Goal: Task Accomplishment & Management: Use online tool/utility

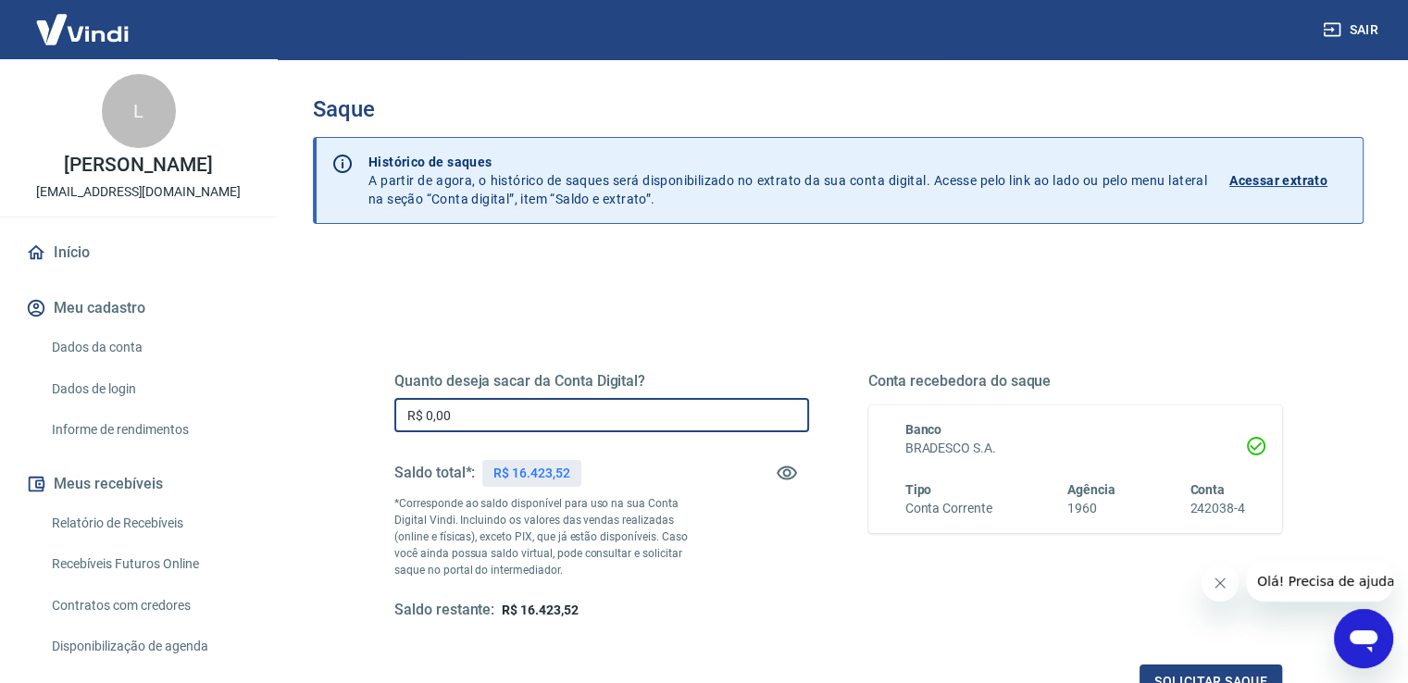
click at [530, 408] on input "R$ 0,00" at bounding box center [601, 415] width 415 height 34
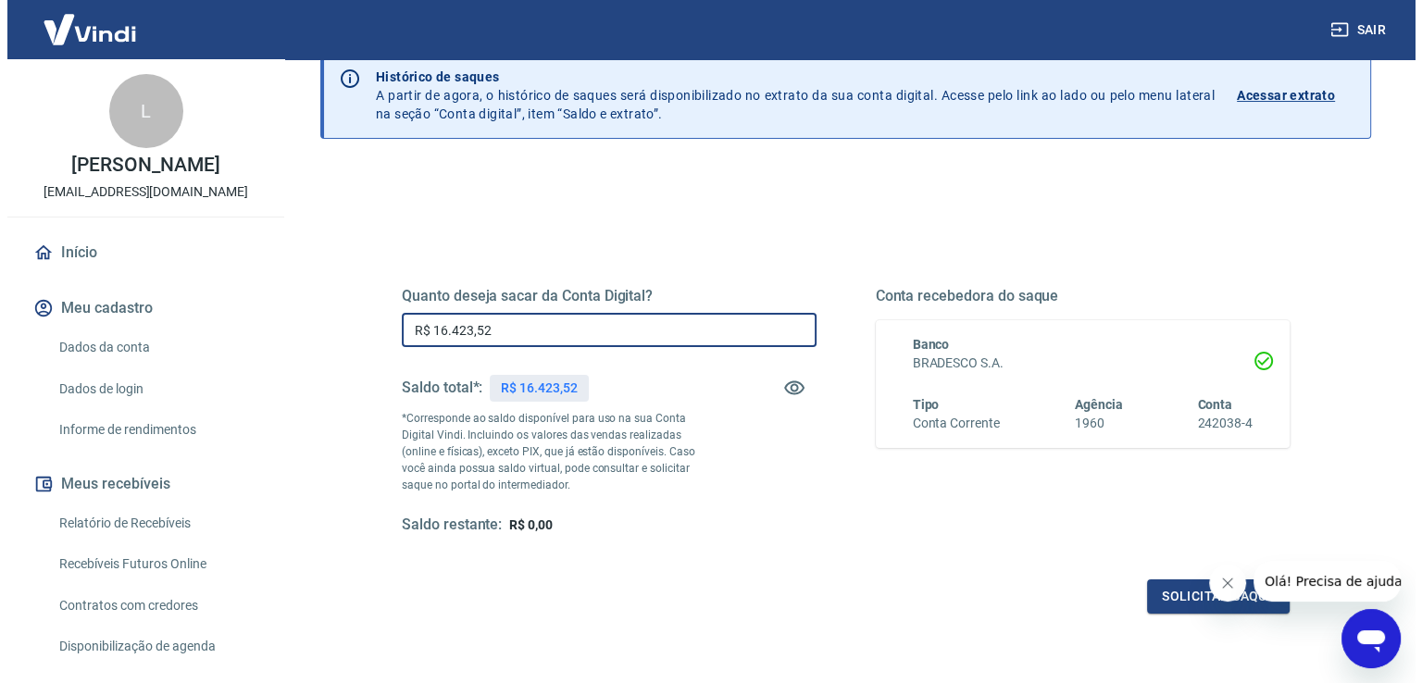
scroll to position [231, 0]
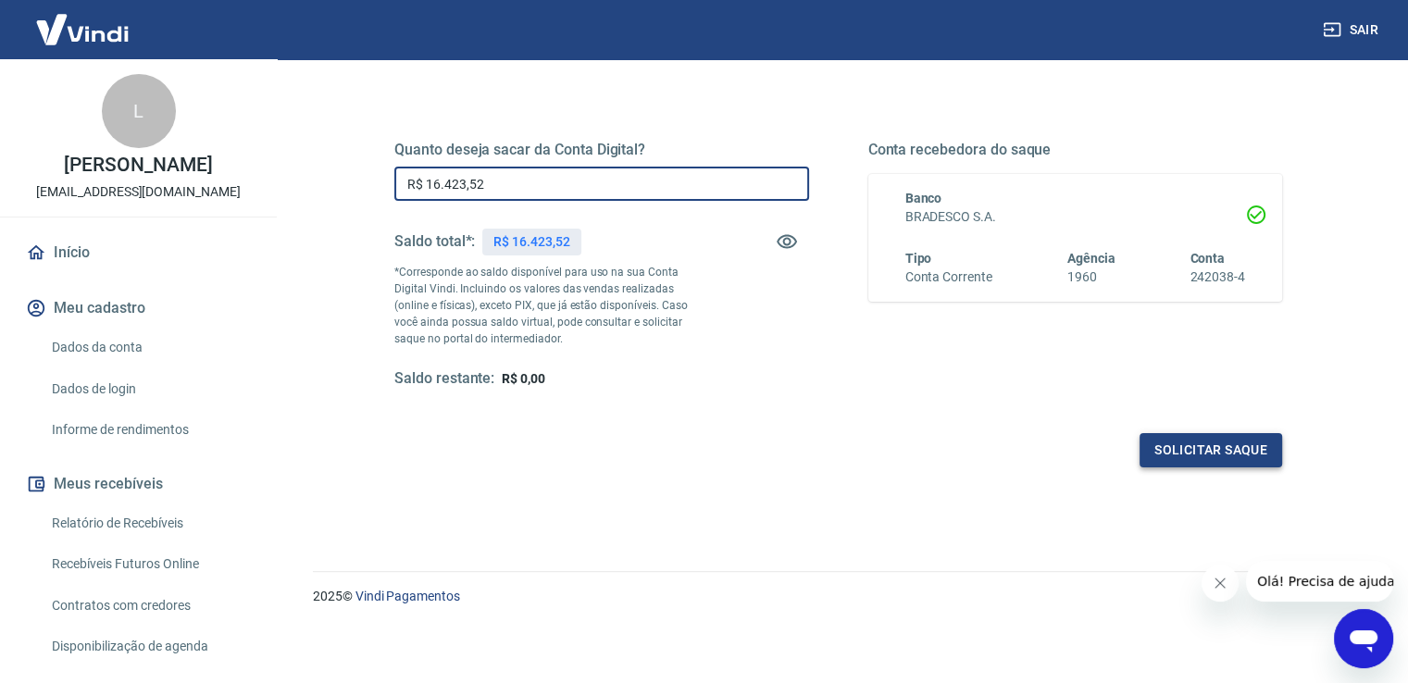
type input "R$ 16.423,52"
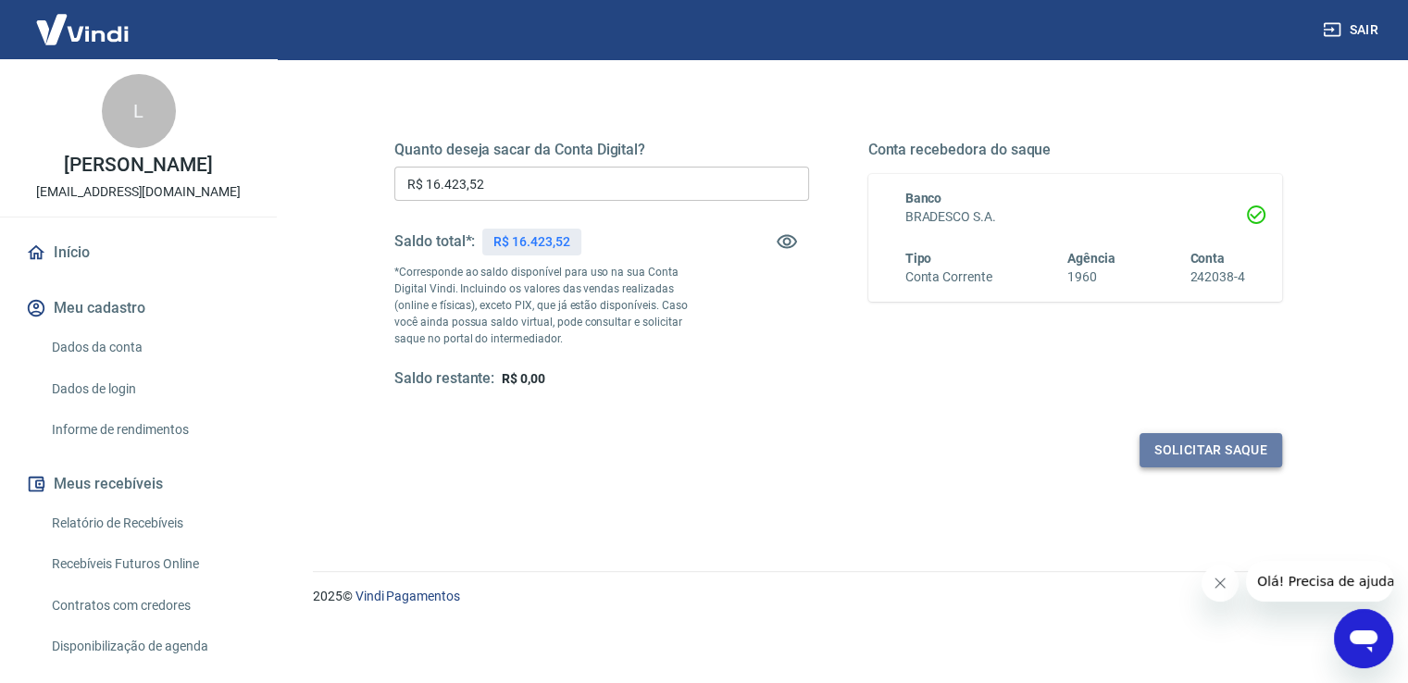
click at [1215, 453] on button "Solicitar saque" at bounding box center [1211, 450] width 143 height 34
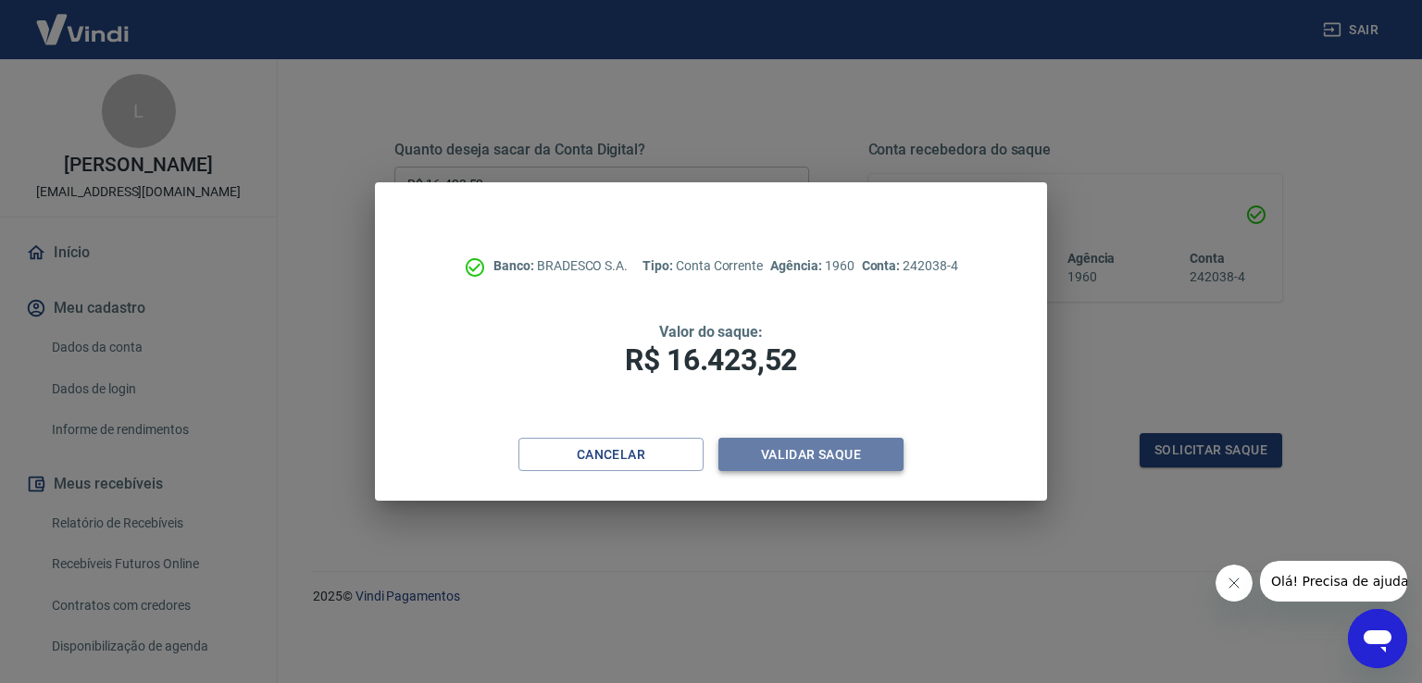
click at [865, 442] on button "Validar saque" at bounding box center [810, 455] width 185 height 34
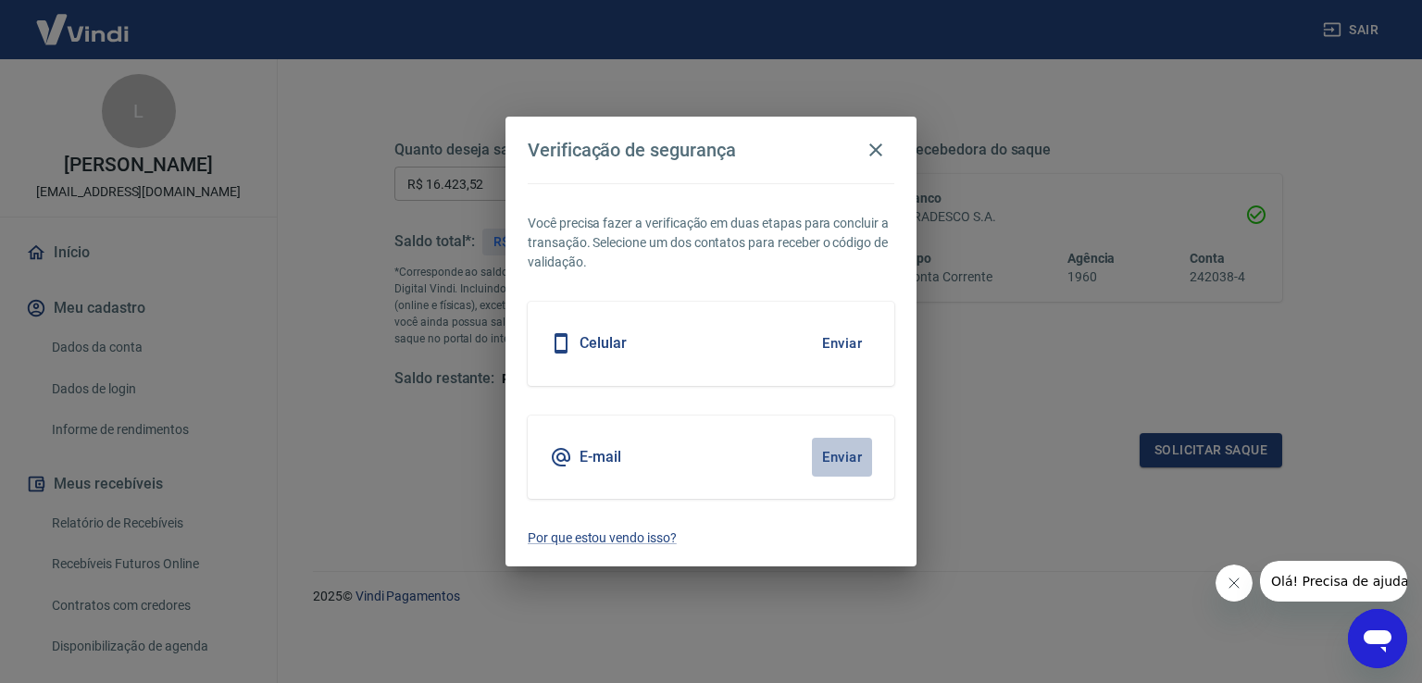
click at [844, 455] on button "Enviar" at bounding box center [842, 457] width 60 height 39
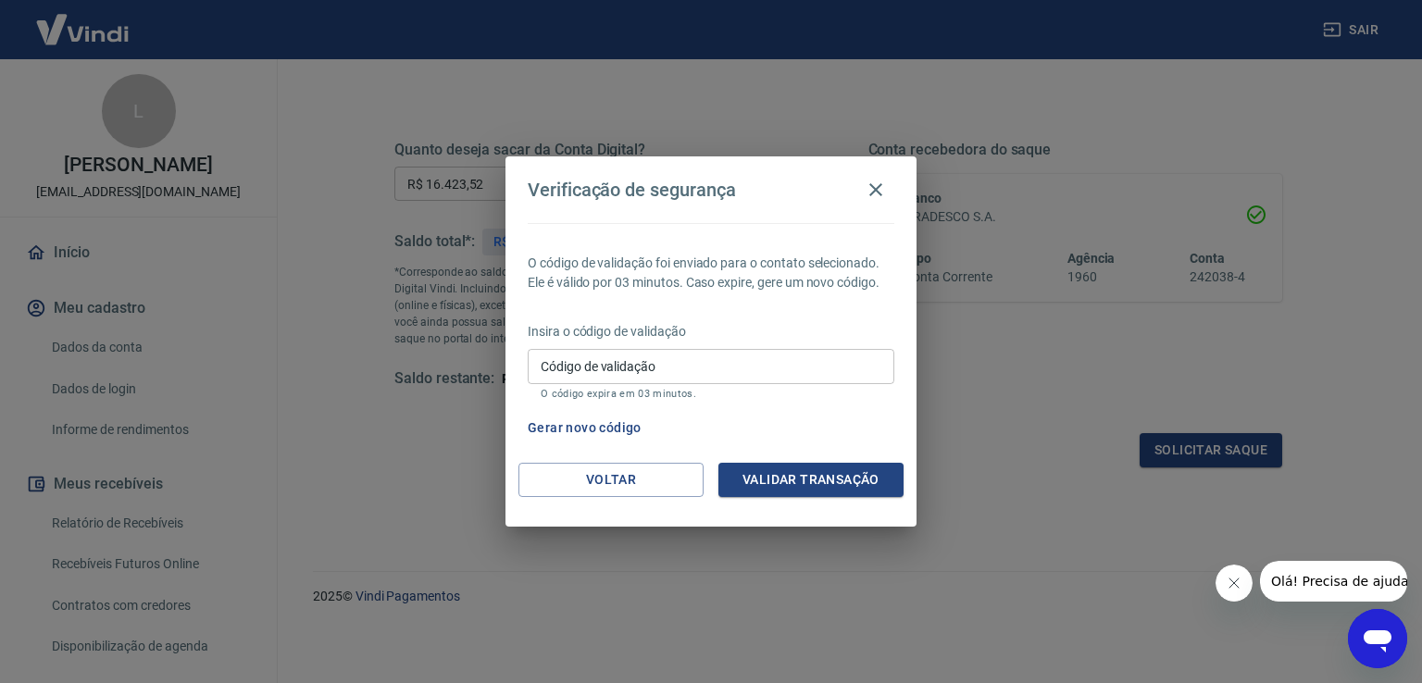
click at [652, 360] on input "Código de validação" at bounding box center [711, 366] width 367 height 34
type input "826681"
click at [764, 470] on button "Validar transação" at bounding box center [810, 480] width 185 height 34
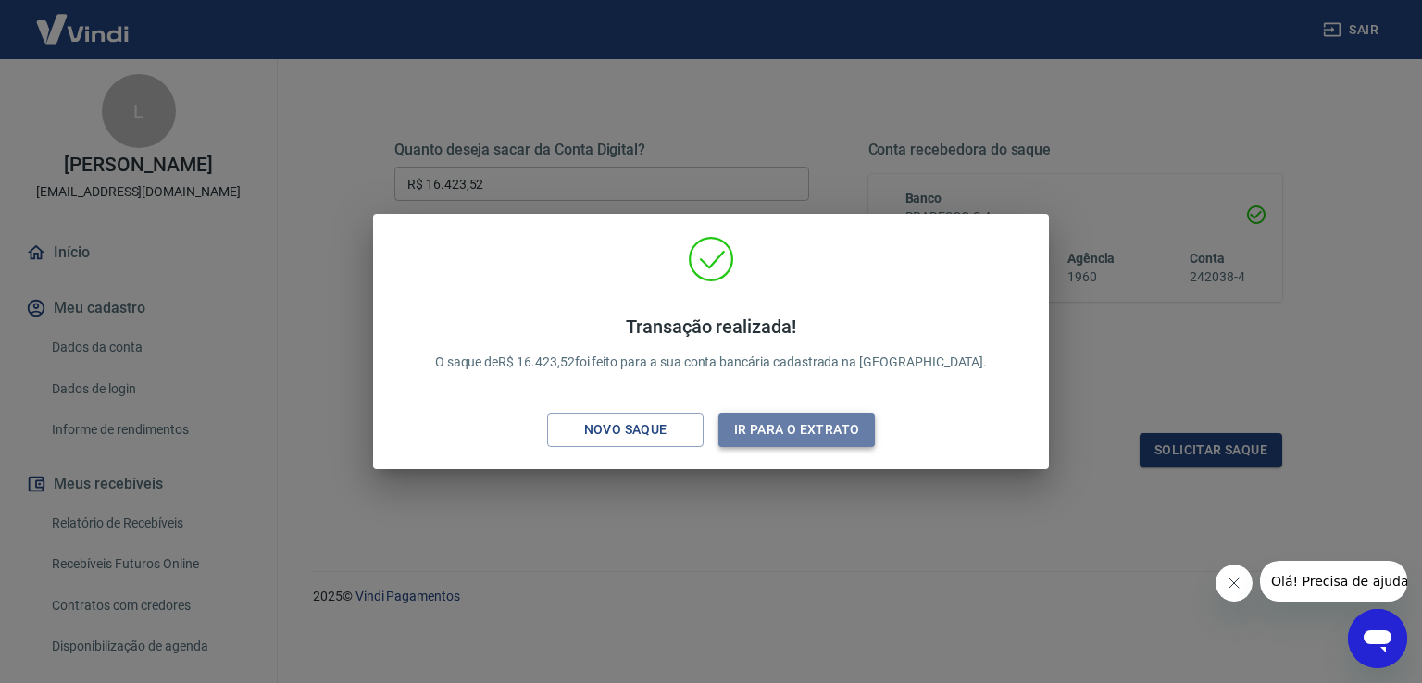
click at [767, 435] on button "Ir para o extrato" at bounding box center [796, 430] width 156 height 34
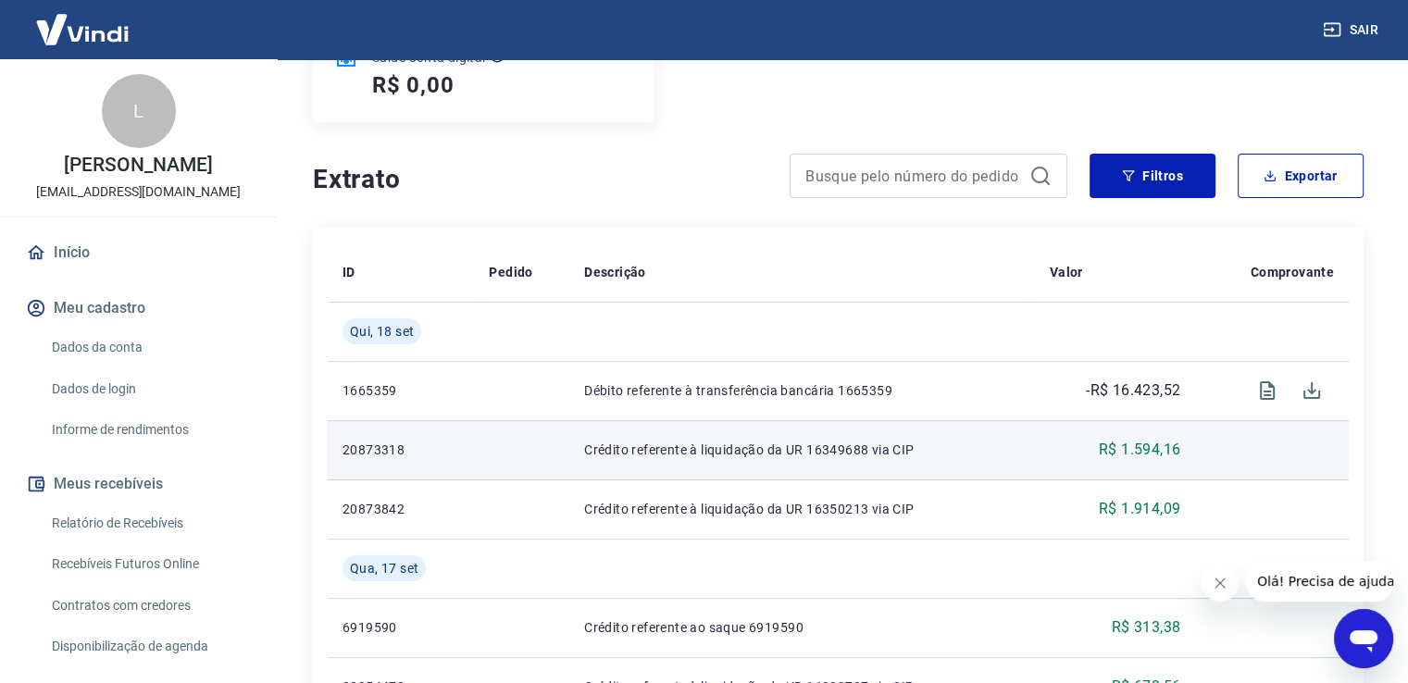
scroll to position [278, 0]
